Goal: Information Seeking & Learning: Learn about a topic

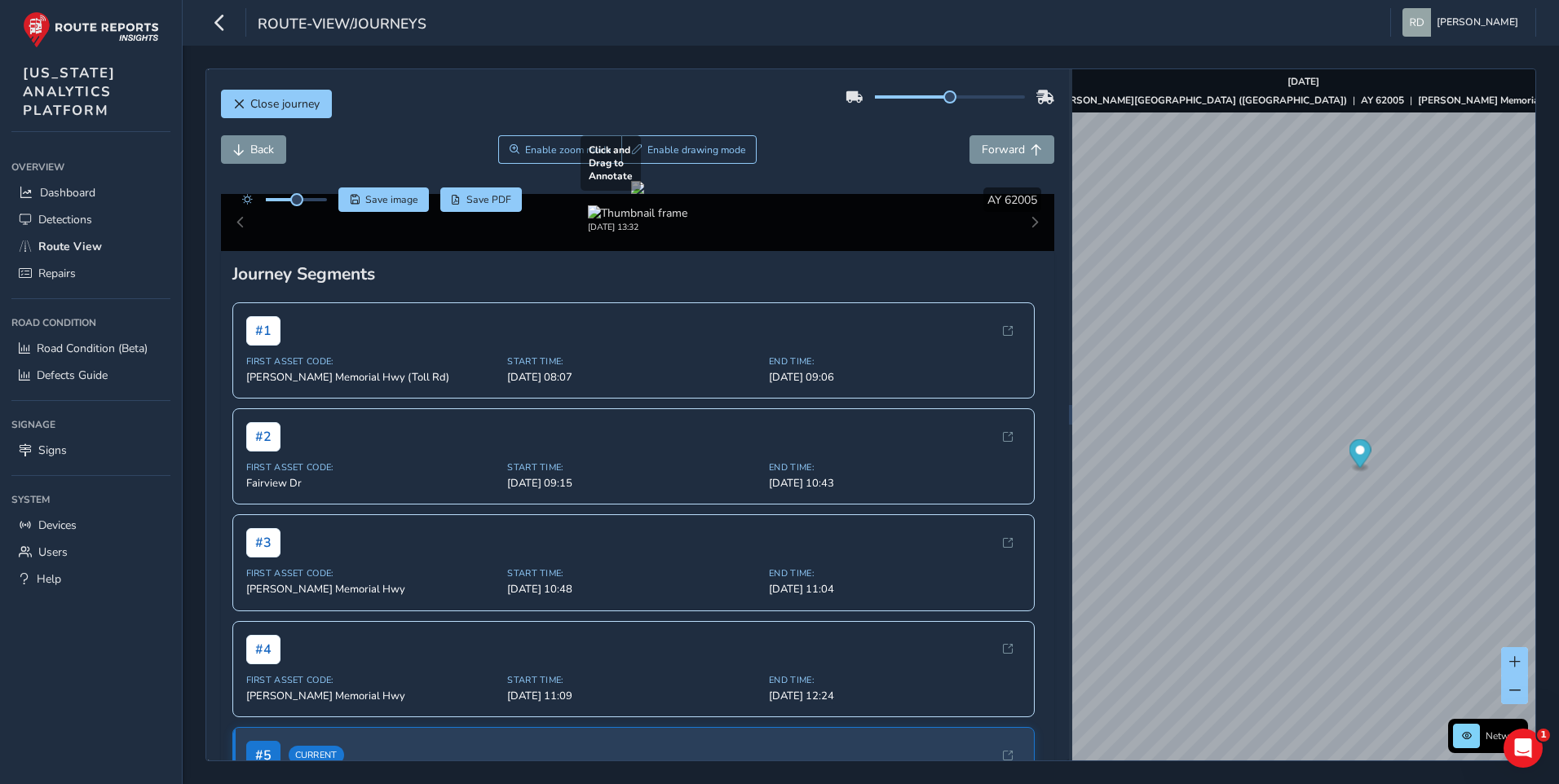
click at [644, 194] on div at bounding box center [637, 187] width 13 height 13
